Goal: Information Seeking & Learning: Understand process/instructions

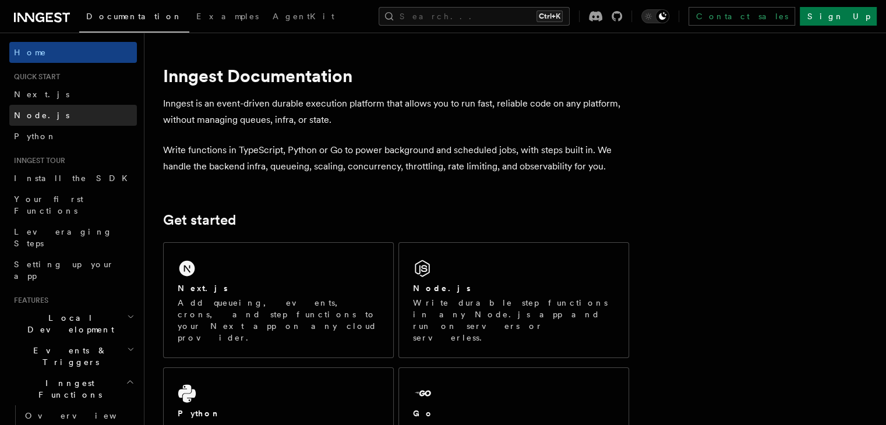
click at [17, 112] on span "Node.js" at bounding box center [41, 115] width 55 height 9
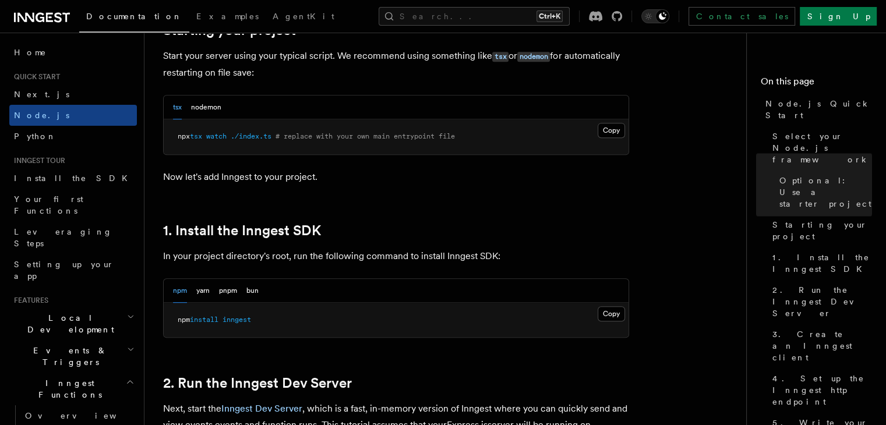
scroll to position [585, 0]
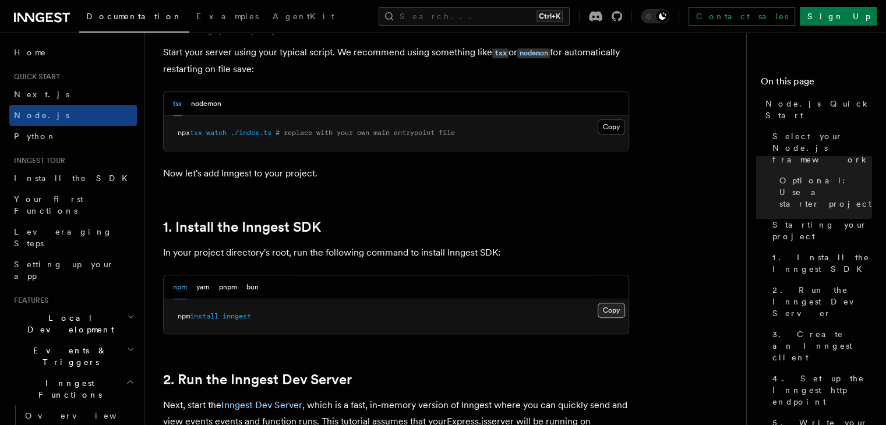
click at [613, 306] on button "Copy Copied" at bounding box center [611, 310] width 27 height 15
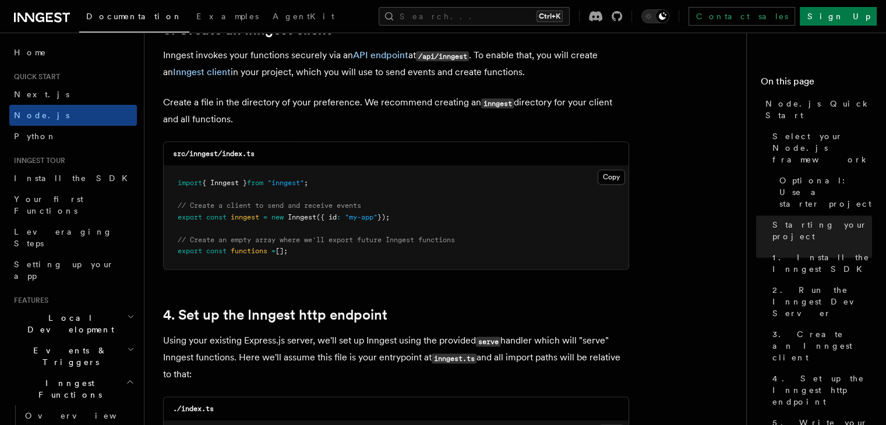
scroll to position [1513, 0]
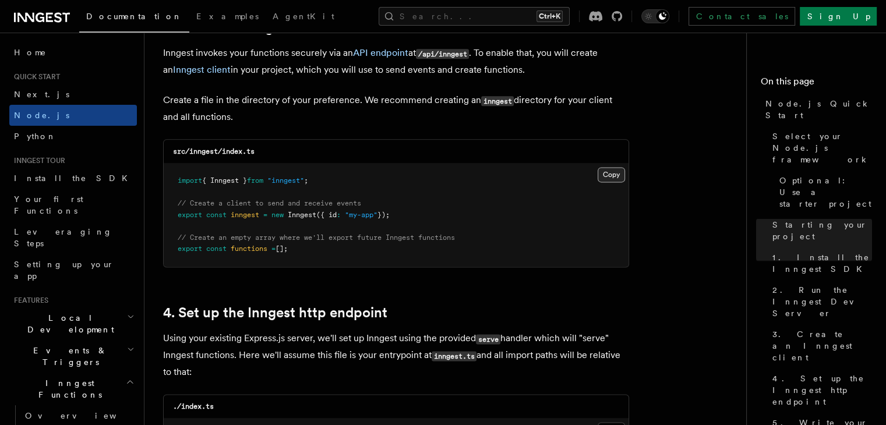
click at [605, 175] on button "Copy Copied" at bounding box center [611, 174] width 27 height 15
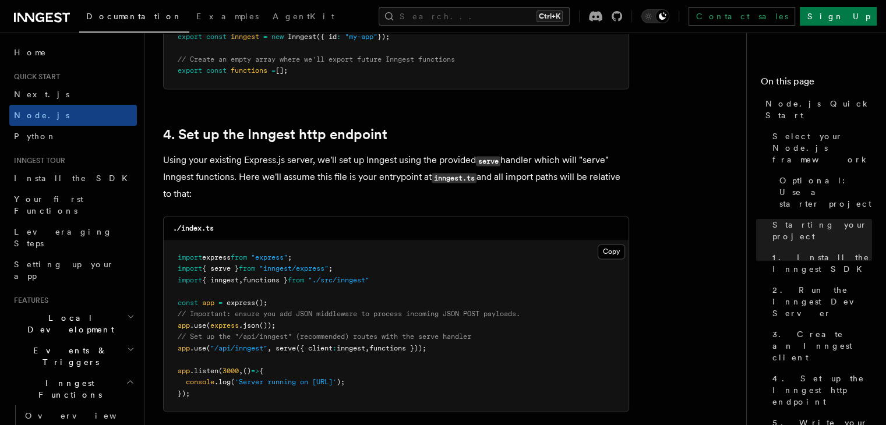
scroll to position [1692, 0]
drag, startPoint x: 455, startPoint y: 348, endPoint x: 150, endPoint y: 350, distance: 305.4
click at [361, 326] on pre "import express from "express" ; import { serve } from "inngest/express" ; impor…" at bounding box center [396, 325] width 465 height 171
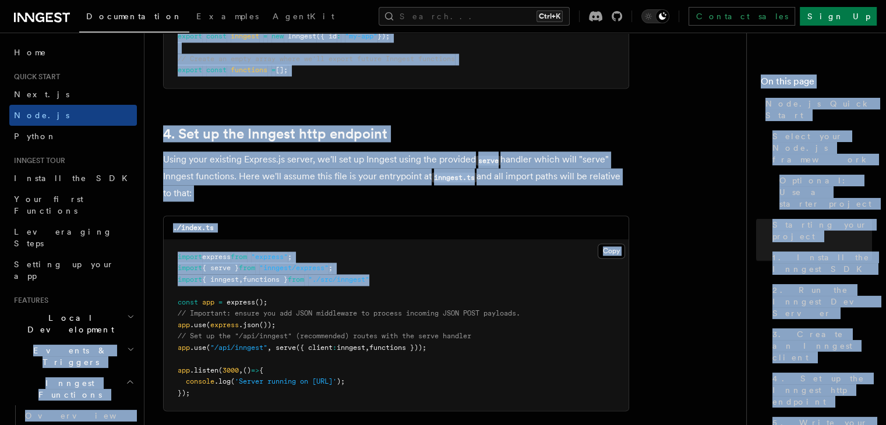
drag, startPoint x: 395, startPoint y: 277, endPoint x: 125, endPoint y: 281, distance: 269.3
click at [179, 283] on span "import" at bounding box center [190, 280] width 24 height 8
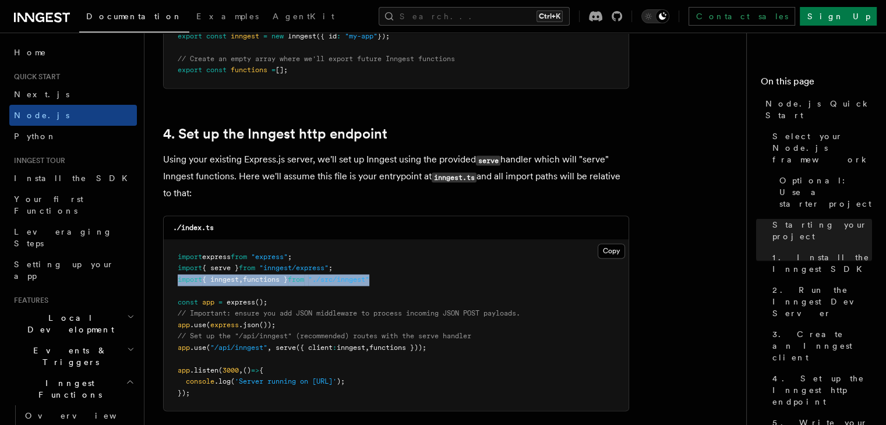
drag, startPoint x: 388, startPoint y: 281, endPoint x: 170, endPoint y: 279, distance: 218.0
click at [170, 279] on pre "import express from "express" ; import { serve } from "inngest/express" ; impor…" at bounding box center [396, 325] width 465 height 171
copy span "import { inngest , functions } from "./src/inngest""
click at [359, 276] on span ""./src/inngest"" at bounding box center [338, 280] width 61 height 8
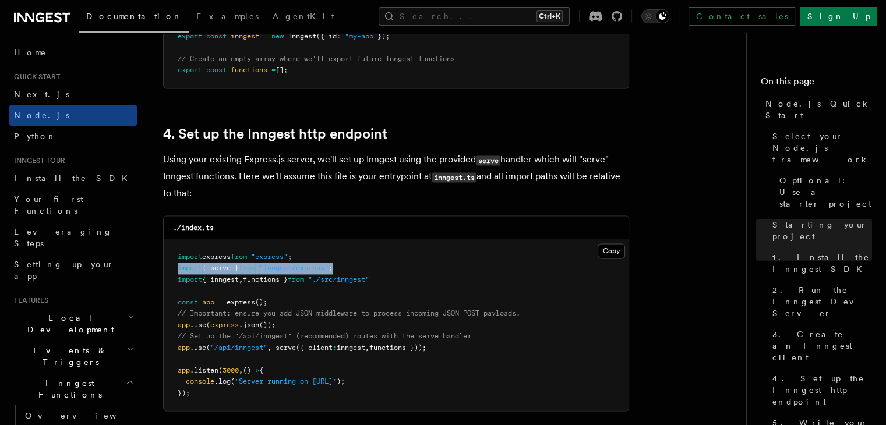
drag, startPoint x: 349, startPoint y: 271, endPoint x: 175, endPoint y: 273, distance: 173.1
click at [175, 273] on pre "import express from "express" ; import { serve } from "inngest/express" ; impor…" at bounding box center [396, 325] width 465 height 171
copy span "import { serve } from "inngest/express" ;"
click at [403, 280] on pre "import express from "express" ; import { serve } from "inngest/express" ; impor…" at bounding box center [396, 325] width 465 height 171
